Goal: Navigation & Orientation: Find specific page/section

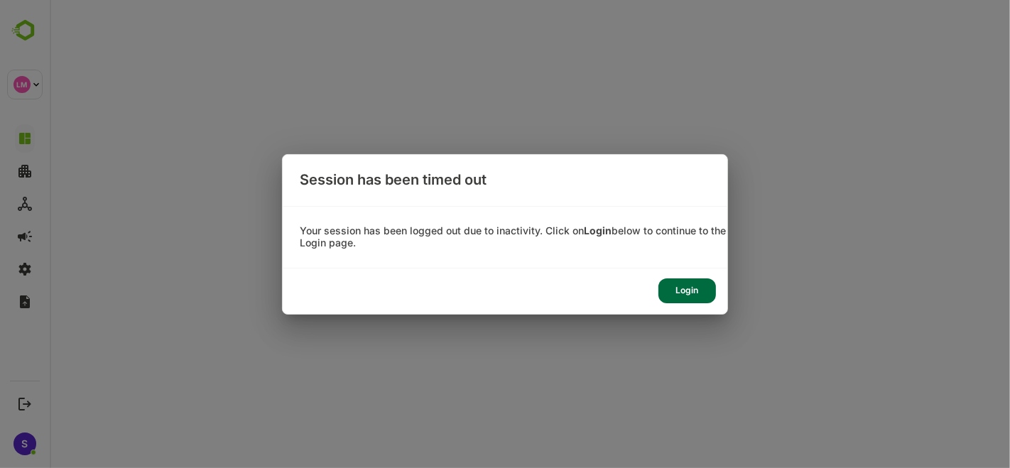
click at [689, 290] on div "Login" at bounding box center [687, 290] width 58 height 25
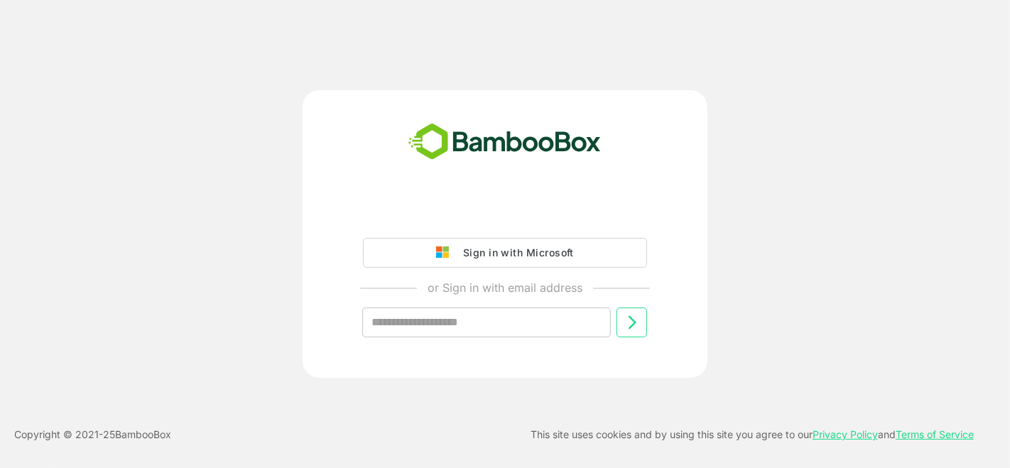
click at [470, 320] on input "text" at bounding box center [486, 323] width 249 height 30
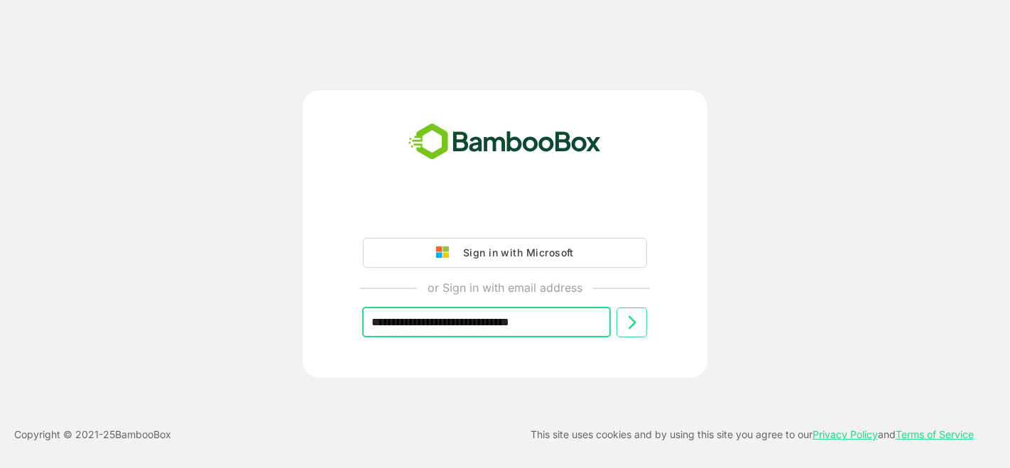
type input "**********"
click at [629, 327] on icon at bounding box center [633, 321] width 8 height 13
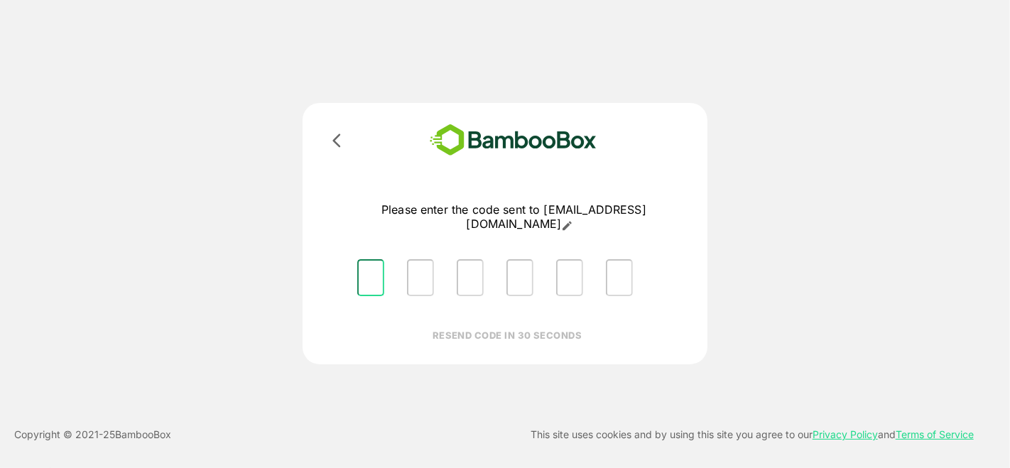
click at [379, 277] on input "Please enter OTP character 1" at bounding box center [370, 277] width 27 height 37
type input "*"
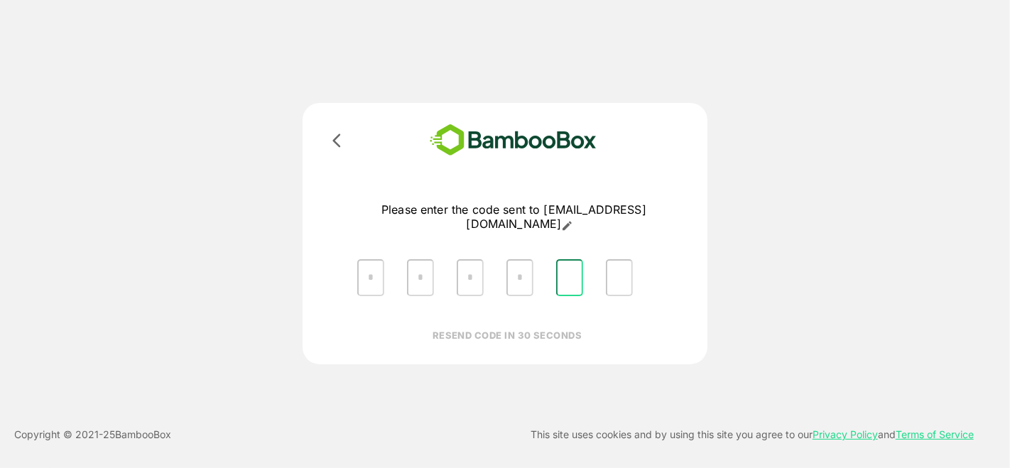
type input "*"
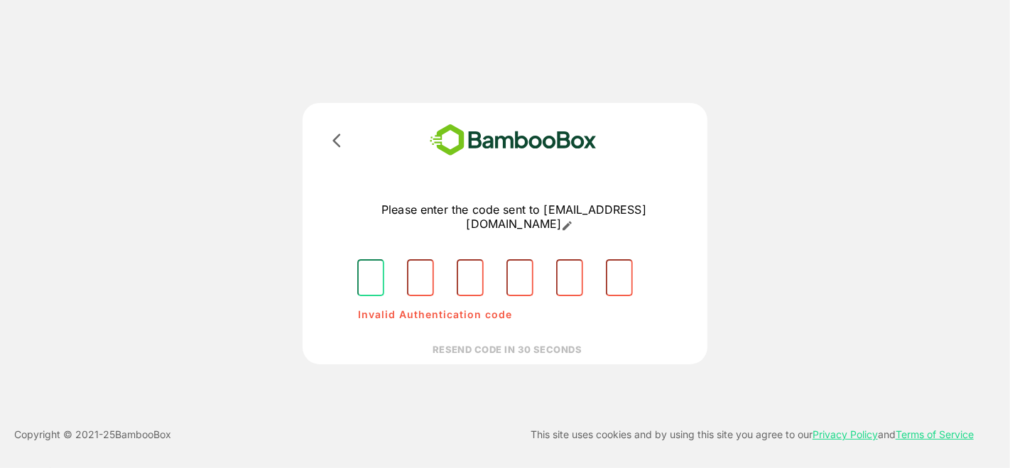
click at [375, 274] on input "Please enter OTP character 1" at bounding box center [370, 277] width 27 height 37
type input "*"
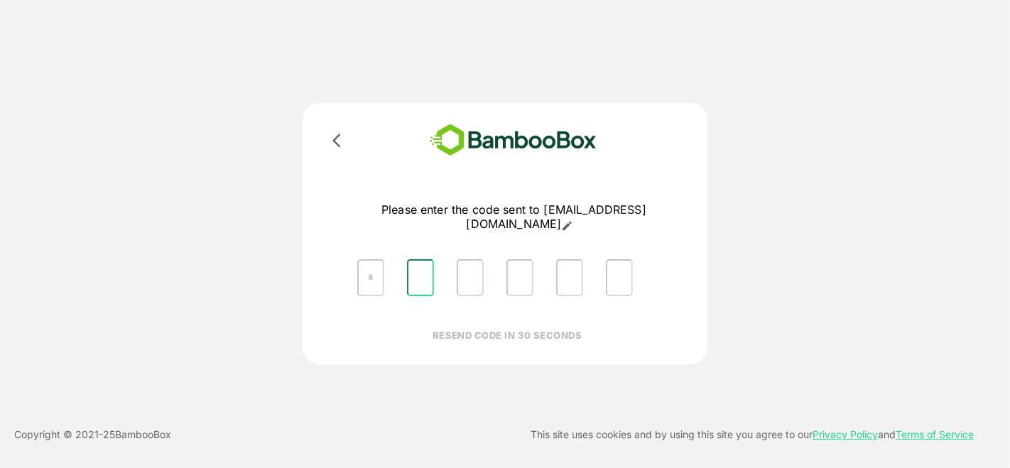
type input "*"
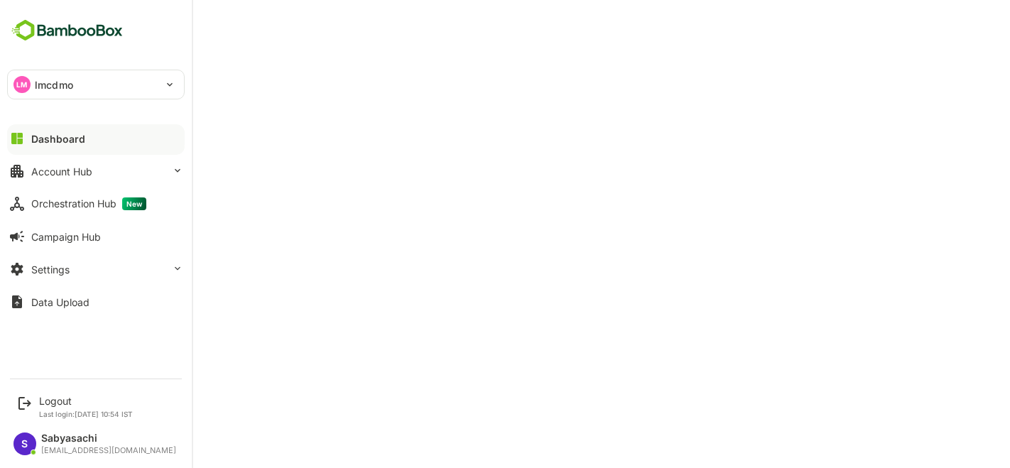
click at [70, 134] on div "Dashboard" at bounding box center [58, 139] width 54 height 12
click at [69, 205] on div "Orchestration Hub New" at bounding box center [88, 203] width 115 height 13
click at [60, 136] on div "Dashboard" at bounding box center [56, 139] width 51 height 12
click at [65, 169] on div "Account Hub" at bounding box center [61, 171] width 61 height 12
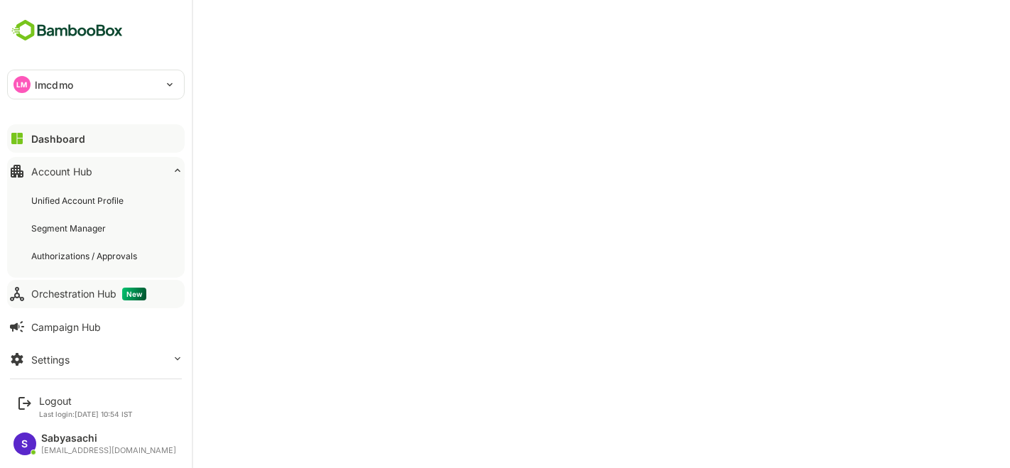
click at [70, 165] on div "Account Hub" at bounding box center [61, 171] width 61 height 12
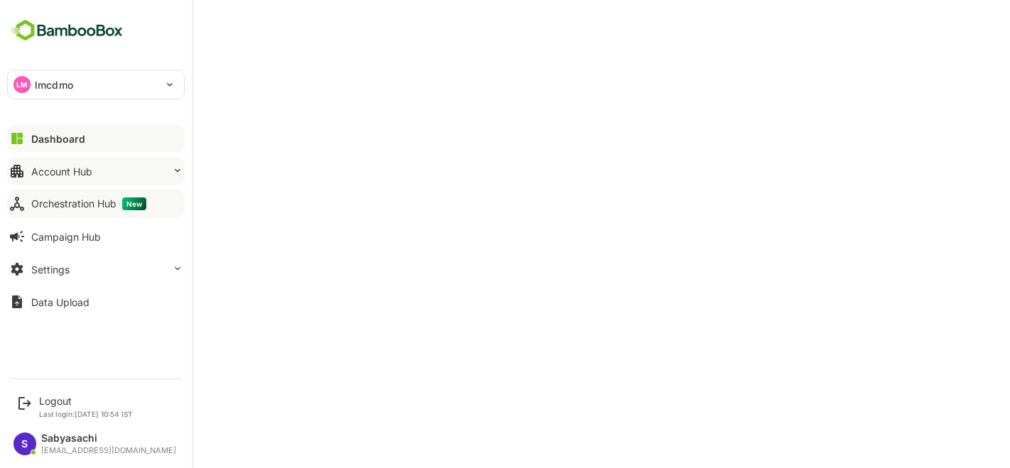
click at [63, 165] on div "Account Hub" at bounding box center [61, 171] width 61 height 12
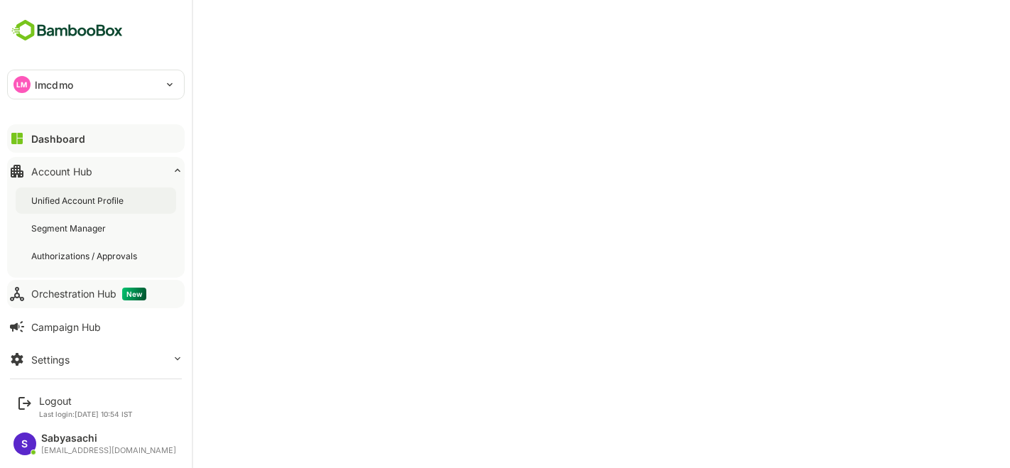
click at [72, 202] on div "Unified Account Profile" at bounding box center [78, 201] width 95 height 12
